Goal: Check status: Check status

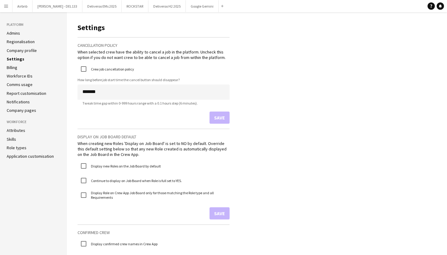
click at [6, 6] on app-icon "Menu" at bounding box center [6, 6] width 5 height 5
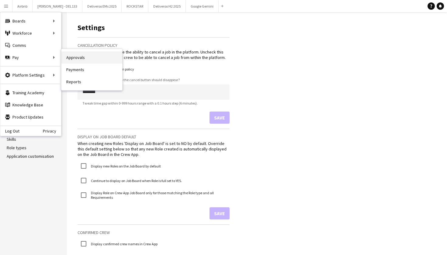
click at [81, 57] on link "Approvals" at bounding box center [91, 57] width 61 height 12
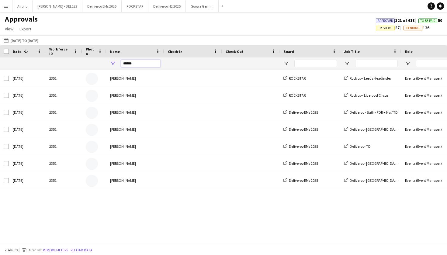
click at [141, 63] on input "******" at bounding box center [141, 63] width 40 height 7
type input "*"
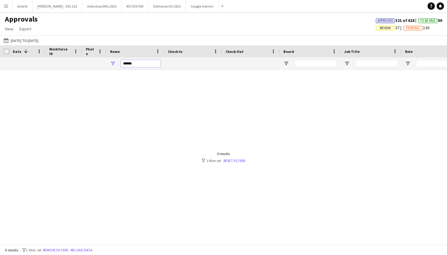
type input "******"
click at [146, 63] on input "******" at bounding box center [141, 63] width 40 height 7
click at [40, 39] on button "[DATE] to [DATE] [DATE] to [DATE]" at bounding box center [20, 40] width 37 height 7
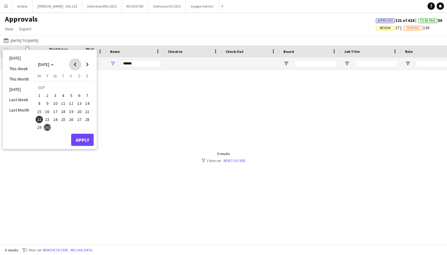
click at [75, 62] on span "Previous month" at bounding box center [75, 64] width 12 height 12
click at [44, 97] on span "1" at bounding box center [47, 95] width 7 height 7
click at [87, 64] on span "Next month" at bounding box center [87, 64] width 12 height 12
click at [88, 62] on span "Next month" at bounding box center [87, 64] width 12 height 12
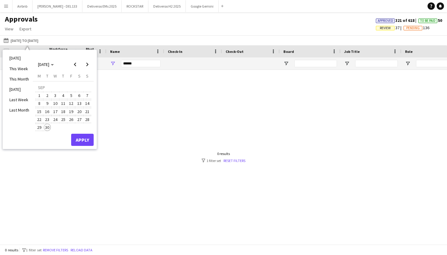
click at [49, 131] on span "30" at bounding box center [47, 127] width 7 height 7
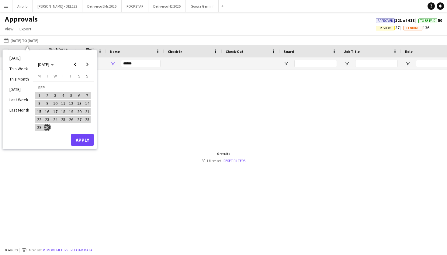
click at [82, 139] on button "Apply" at bounding box center [82, 140] width 22 height 12
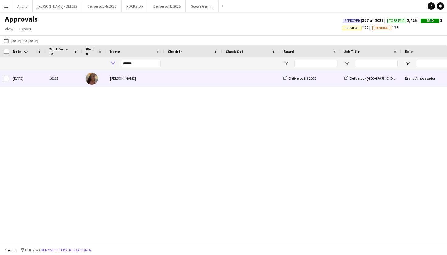
click at [163, 80] on div "[PERSON_NAME]" at bounding box center [135, 78] width 58 height 17
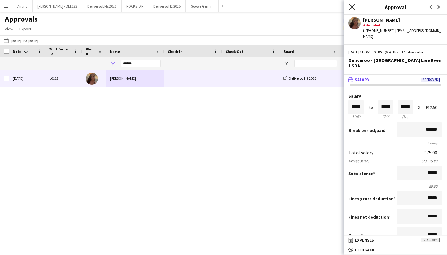
click at [353, 6] on icon at bounding box center [352, 7] width 6 height 6
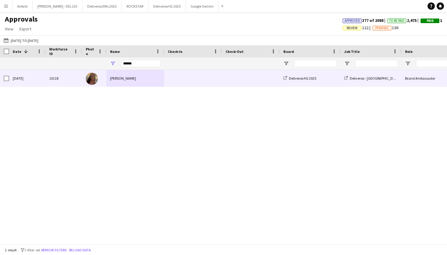
click at [230, 80] on span at bounding box center [251, 78] width 50 height 17
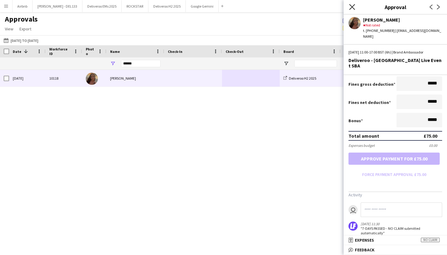
click at [353, 8] on icon "Close pop-in" at bounding box center [352, 7] width 6 height 6
